Goal: Task Accomplishment & Management: Complete application form

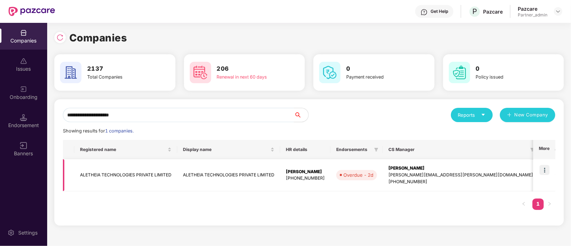
click at [131, 175] on td "ALETHEIA TECHNOLOGIES PRIVATE LIMITED" at bounding box center [125, 175] width 103 height 32
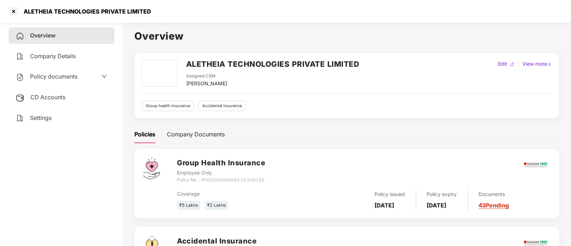
scroll to position [68, 0]
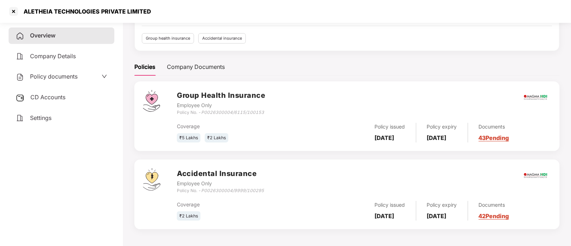
click at [505, 136] on link "43 Pending" at bounding box center [494, 137] width 30 height 7
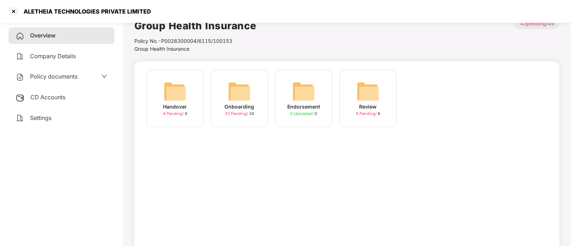
scroll to position [0, 0]
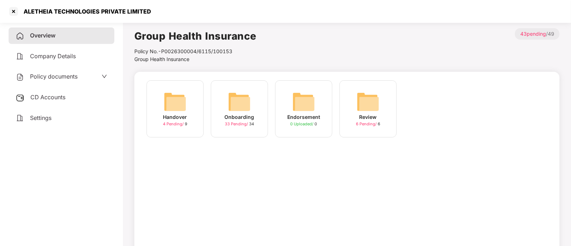
click at [227, 100] on div "Onboarding 33 Pending / 34" at bounding box center [239, 108] width 57 height 57
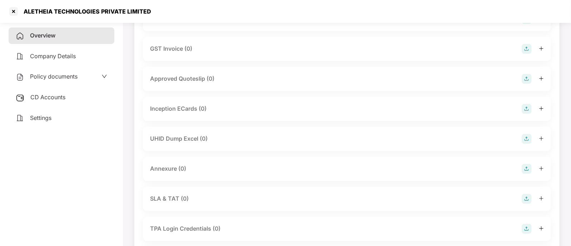
scroll to position [268, 0]
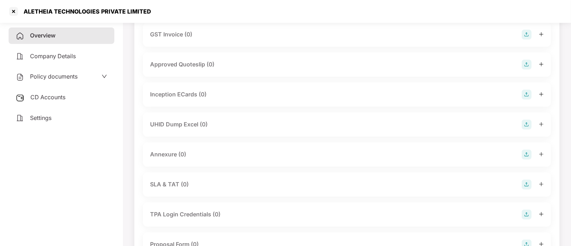
click at [211, 129] on div "UHID Dump Excel (0)" at bounding box center [347, 125] width 408 height 24
click at [212, 126] on div "UHID Dump Excel (0)" at bounding box center [347, 125] width 394 height 10
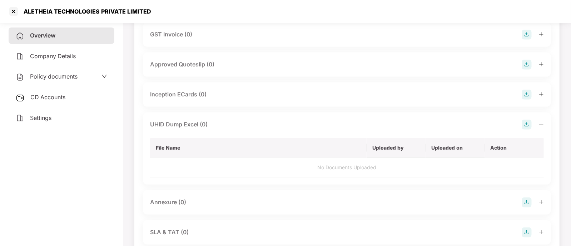
click at [192, 201] on div "Annexure (0)" at bounding box center [347, 203] width 394 height 10
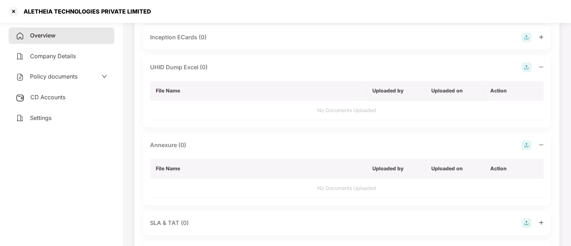
scroll to position [357, 0]
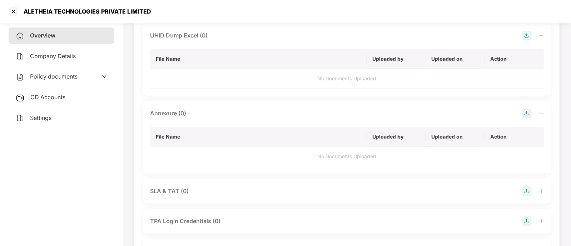
click at [525, 112] on img at bounding box center [527, 114] width 10 height 10
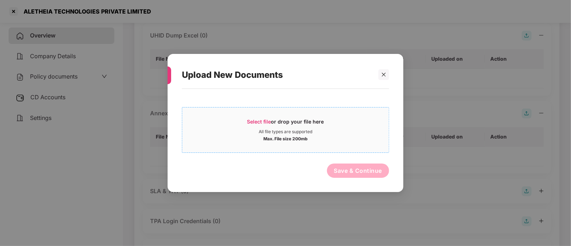
click at [303, 112] on div "Select file or drop your file here All file types are supported Max. File size …" at bounding box center [285, 130] width 207 height 46
click at [265, 123] on span "Select file" at bounding box center [259, 122] width 24 height 6
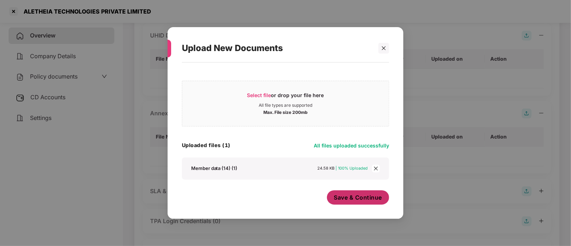
click at [372, 196] on span "Save & Continue" at bounding box center [358, 198] width 48 height 8
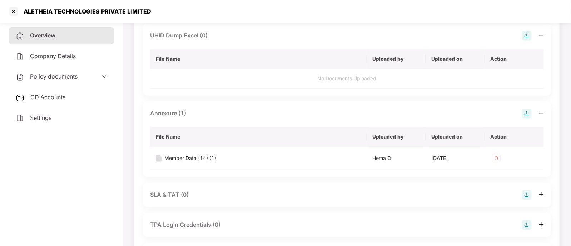
click at [528, 32] on img at bounding box center [527, 36] width 10 height 10
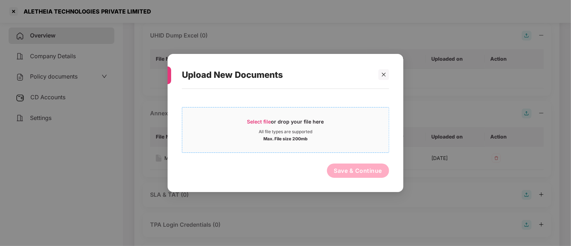
click at [278, 119] on div "Select file or drop your file here" at bounding box center [285, 123] width 77 height 11
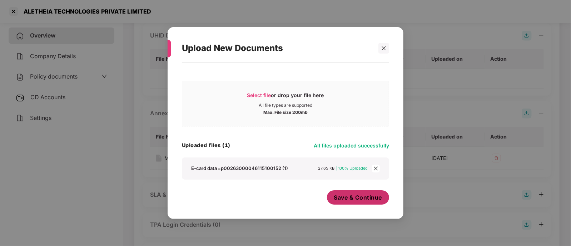
click at [363, 197] on span "Save & Continue" at bounding box center [358, 198] width 48 height 8
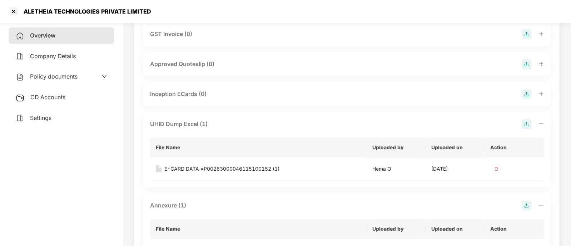
scroll to position [44, 0]
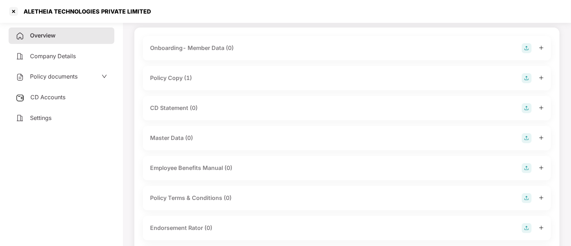
click at [529, 108] on img at bounding box center [527, 108] width 10 height 10
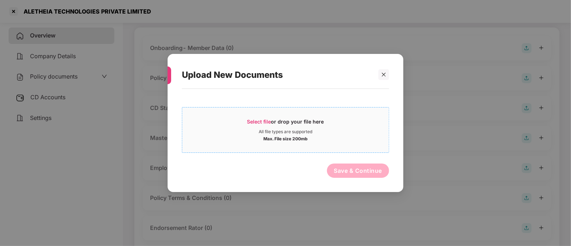
click at [325, 122] on div "Select file or drop your file here" at bounding box center [285, 123] width 207 height 11
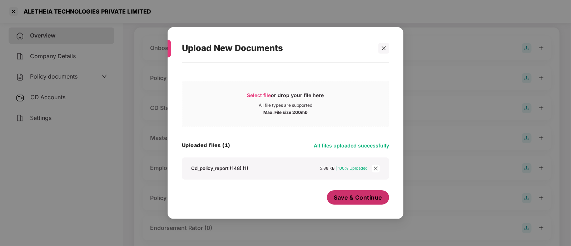
click at [362, 199] on span "Save & Continue" at bounding box center [358, 198] width 48 height 8
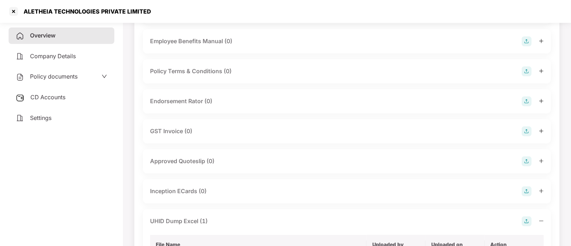
scroll to position [268, 0]
